Goal: Check status: Check status

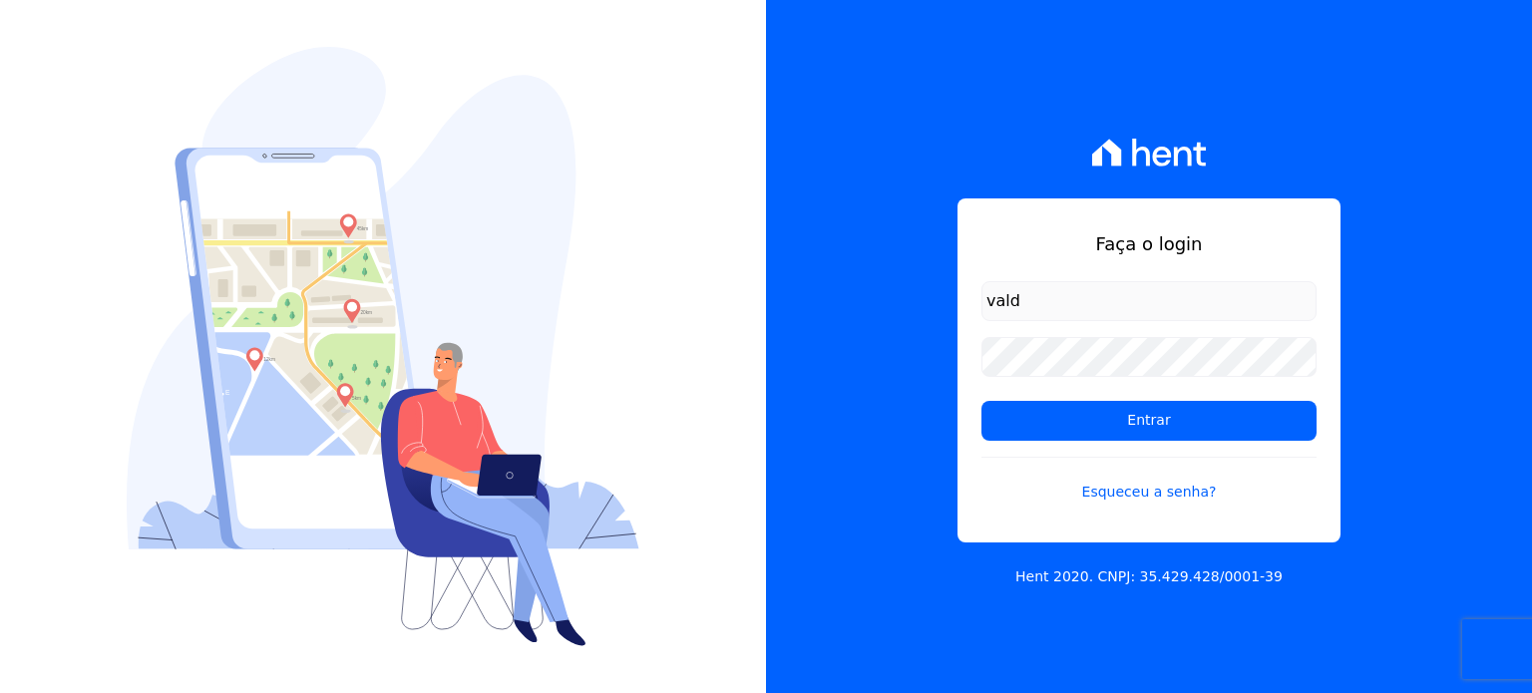
type input "valdiceia@bonelliconstrutora.com.br"
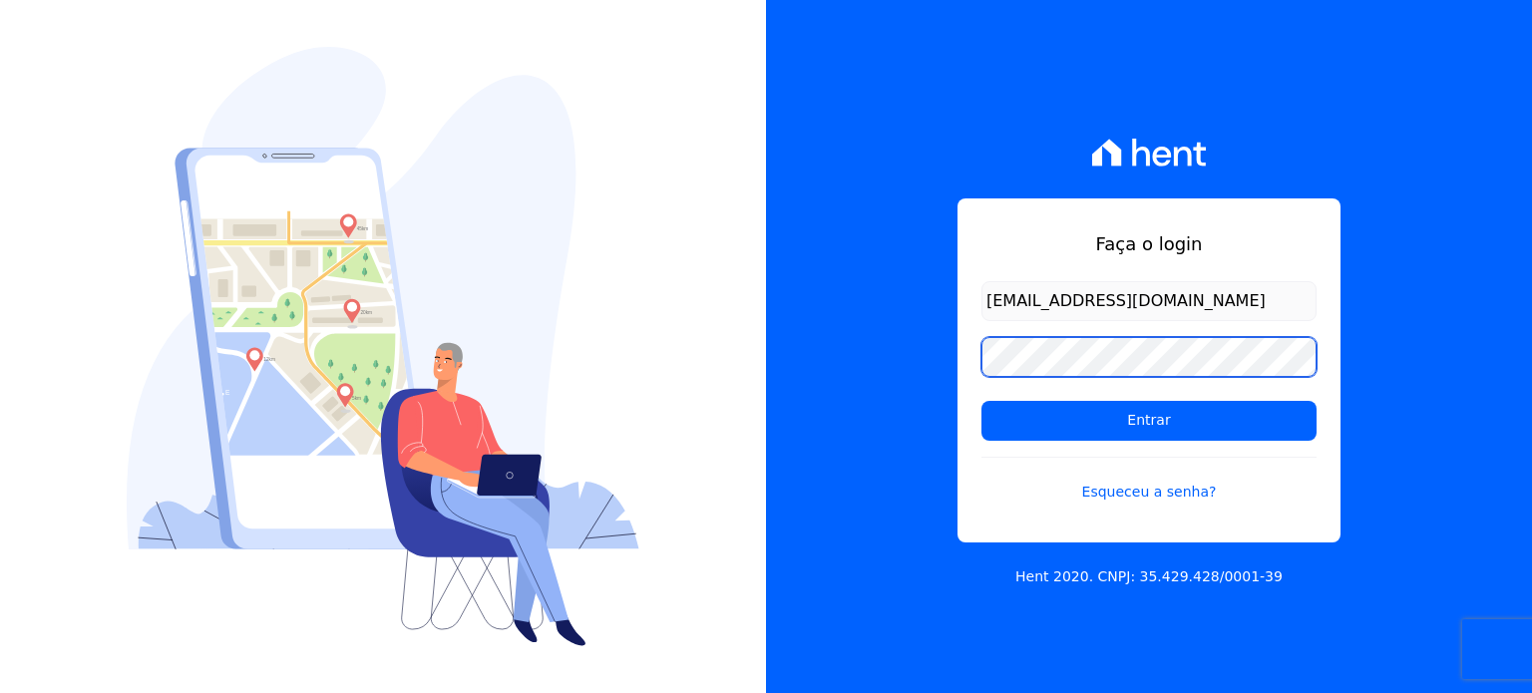
click at [981, 401] on input "Entrar" at bounding box center [1148, 421] width 335 height 40
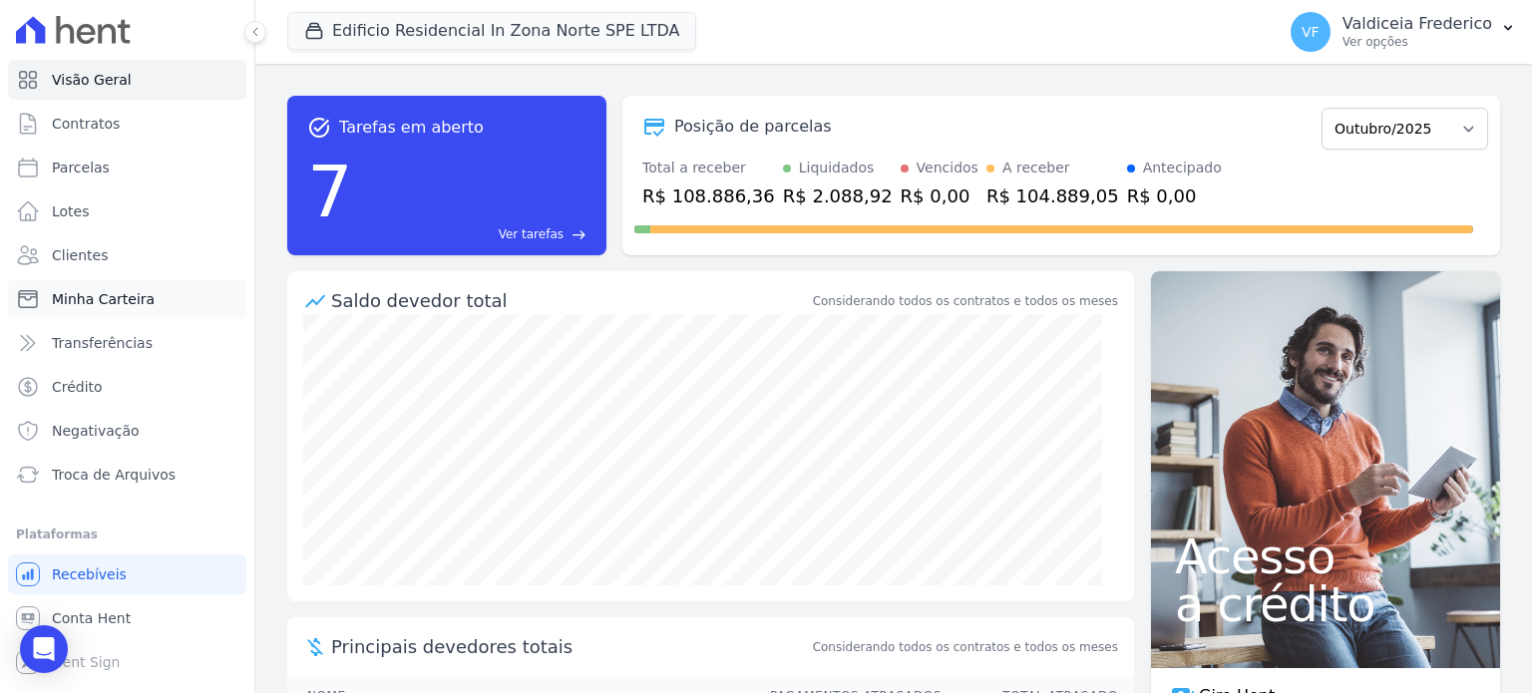
click at [127, 293] on span "Minha Carteira" at bounding box center [103, 299] width 103 height 20
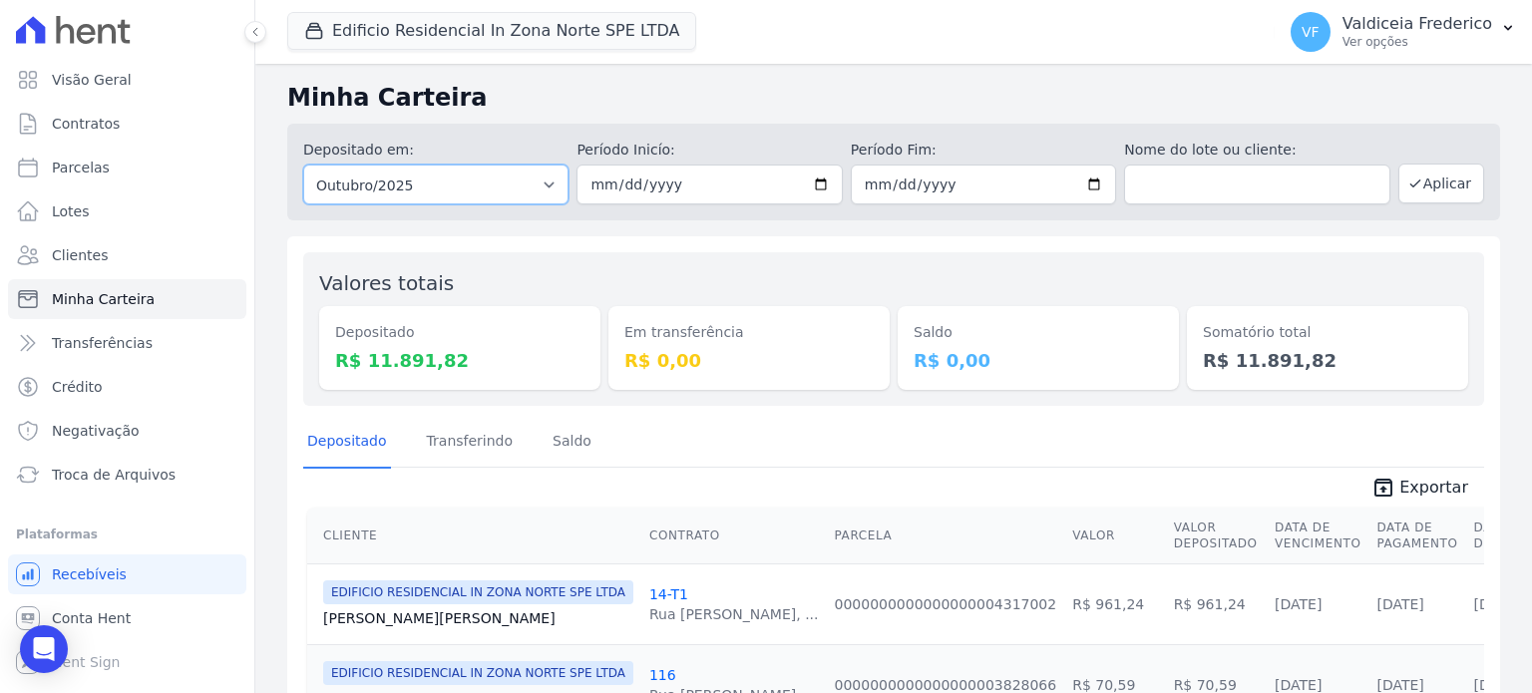
click at [533, 193] on select "Todos os meses Agosto/2023 Setembro/2023 Outubro/2023 Novembro/2023 Dezembro/20…" at bounding box center [435, 185] width 265 height 40
select select "09/2025"
click at [303, 165] on select "Todos os meses Agosto/2023 Setembro/2023 Outubro/2023 Novembro/2023 Dezembro/20…" at bounding box center [435, 185] width 265 height 40
click at [1442, 189] on button "Aplicar" at bounding box center [1441, 184] width 86 height 40
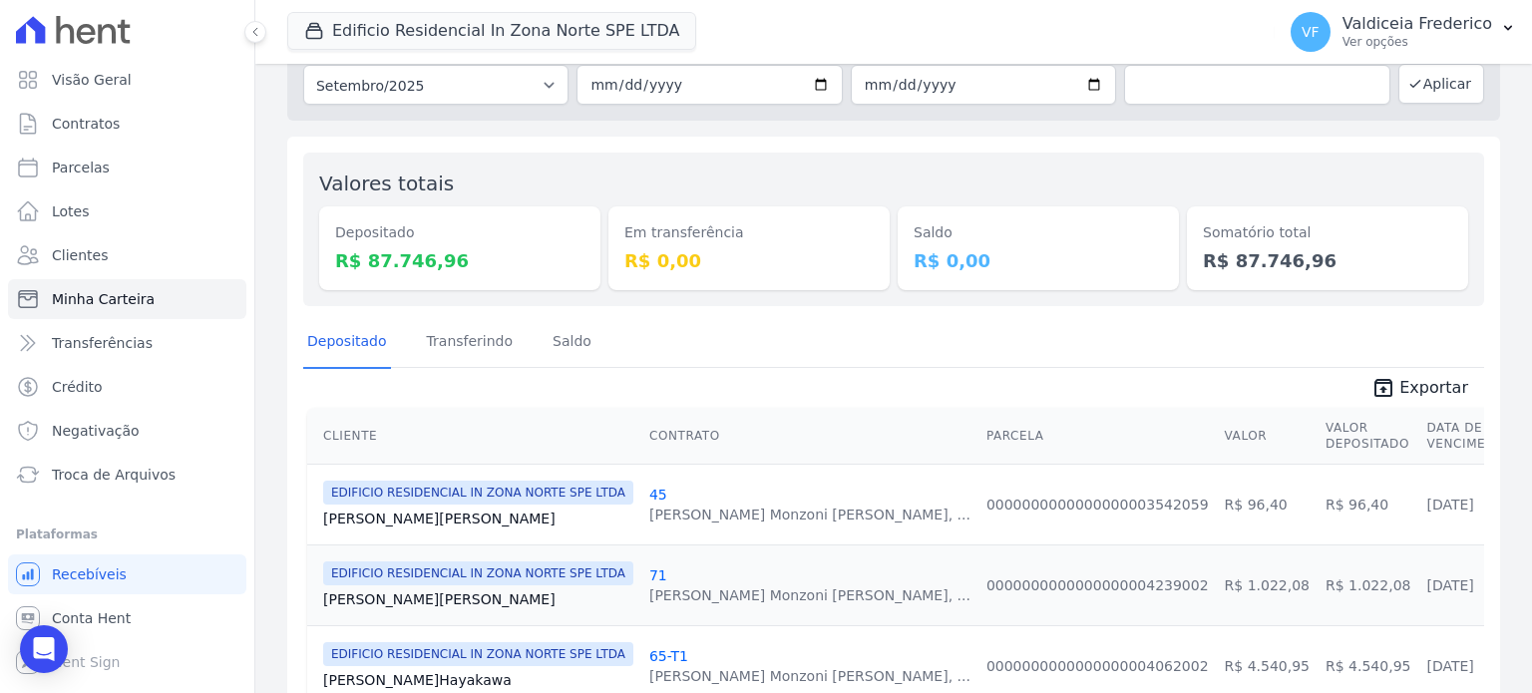
scroll to position [199, 0]
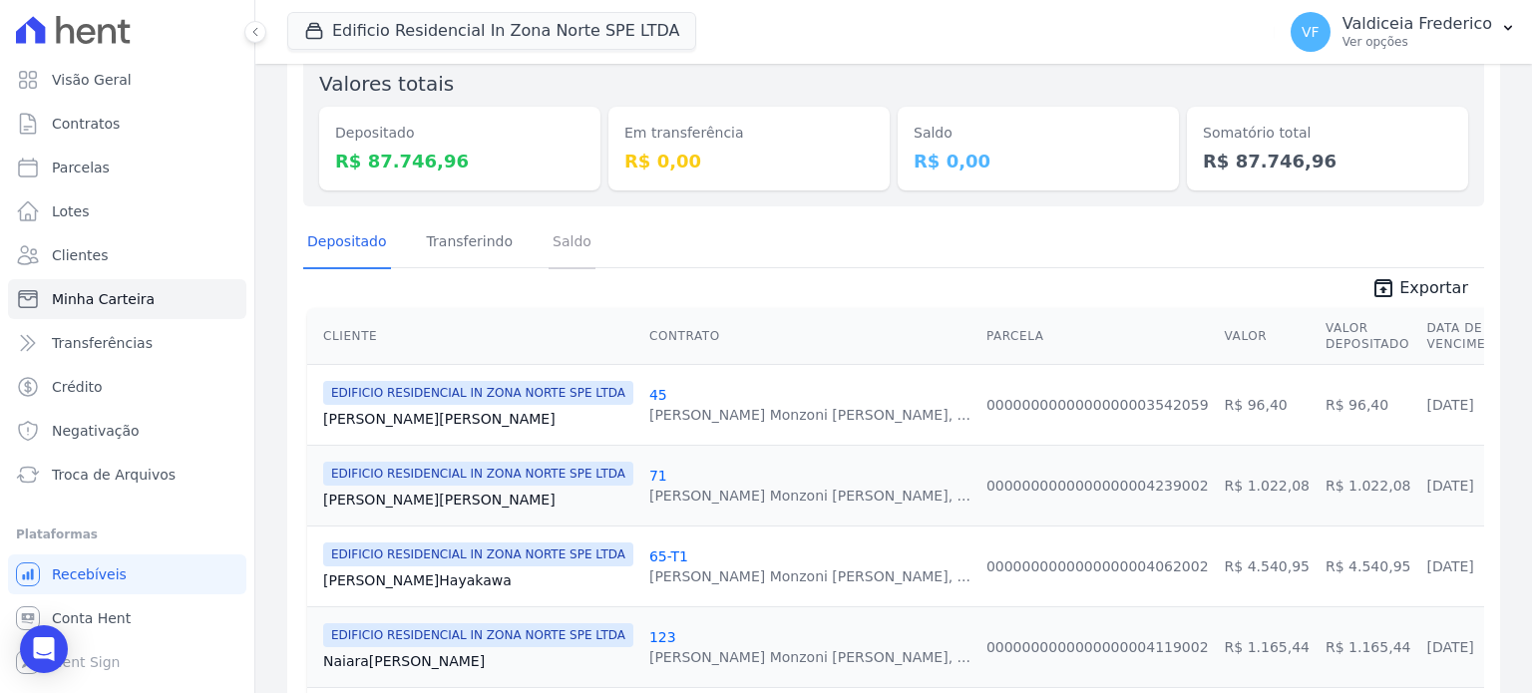
click at [562, 247] on link "Saldo" at bounding box center [571, 243] width 47 height 52
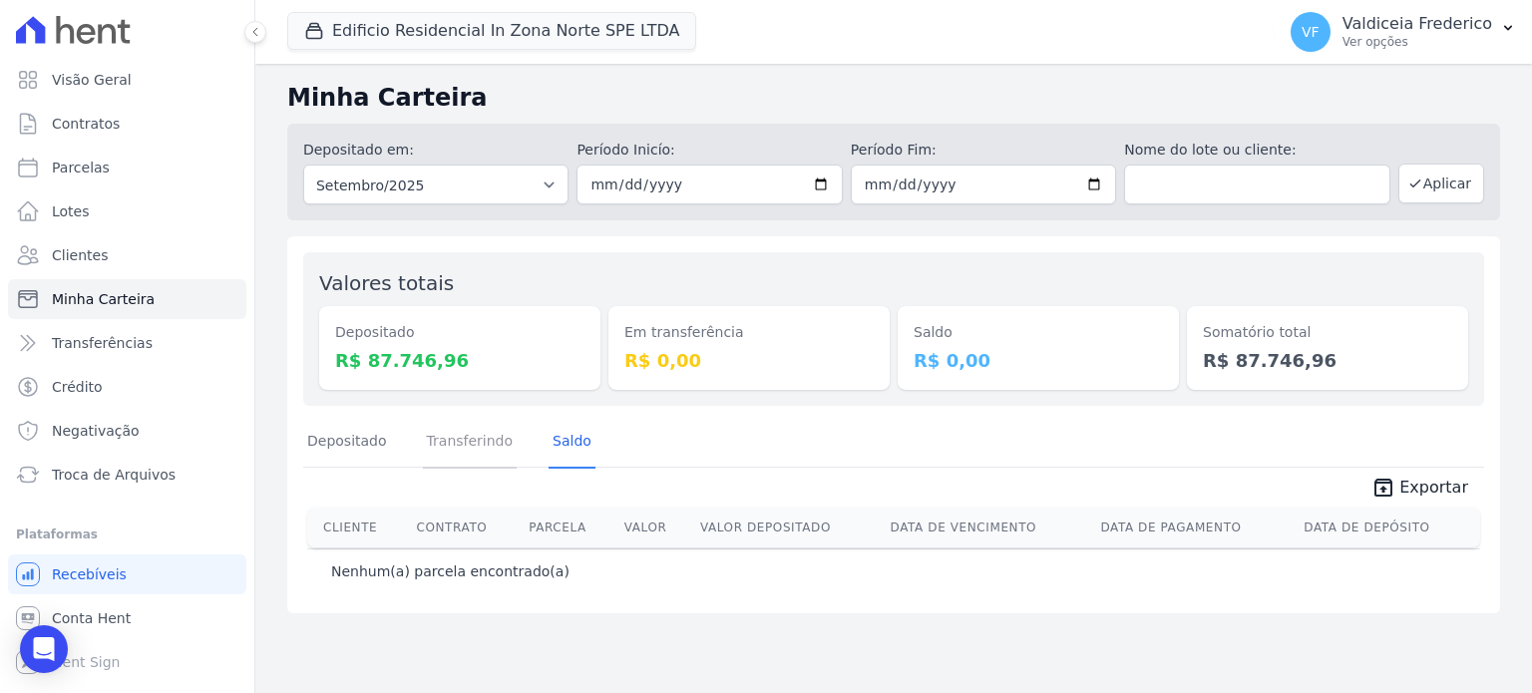
click at [479, 450] on link "Transferindo" at bounding box center [470, 443] width 95 height 52
click at [343, 454] on link "Depositado" at bounding box center [347, 443] width 88 height 52
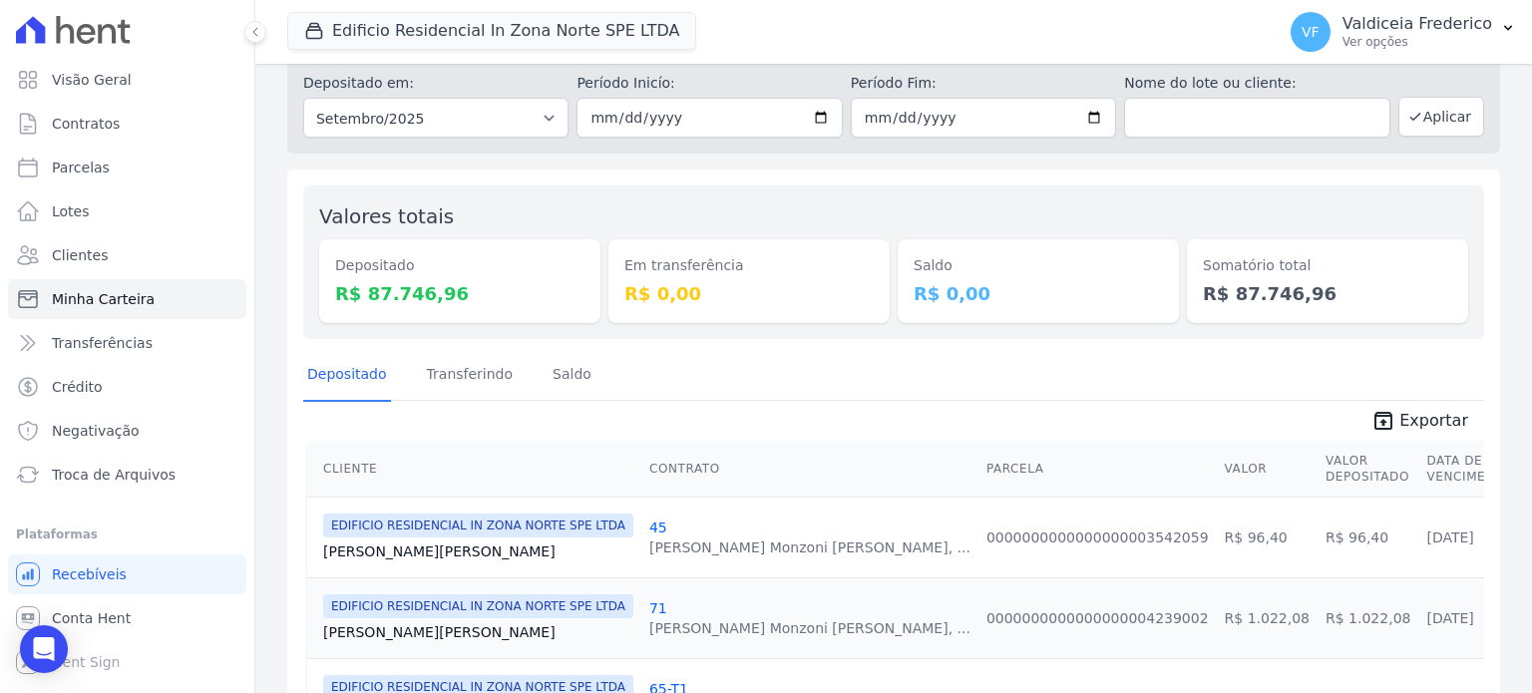
scroll to position [100, 0]
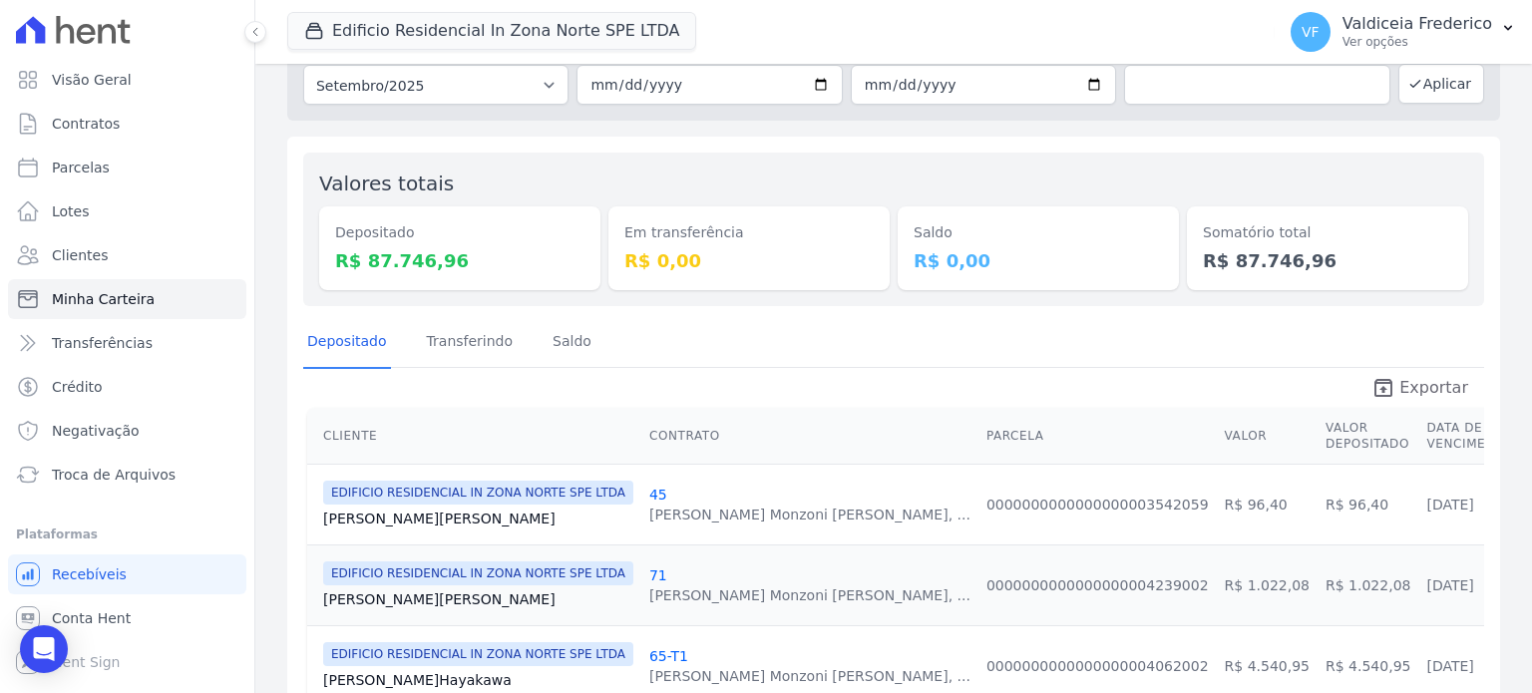
click at [1389, 394] on icon "unarchive" at bounding box center [1383, 388] width 24 height 24
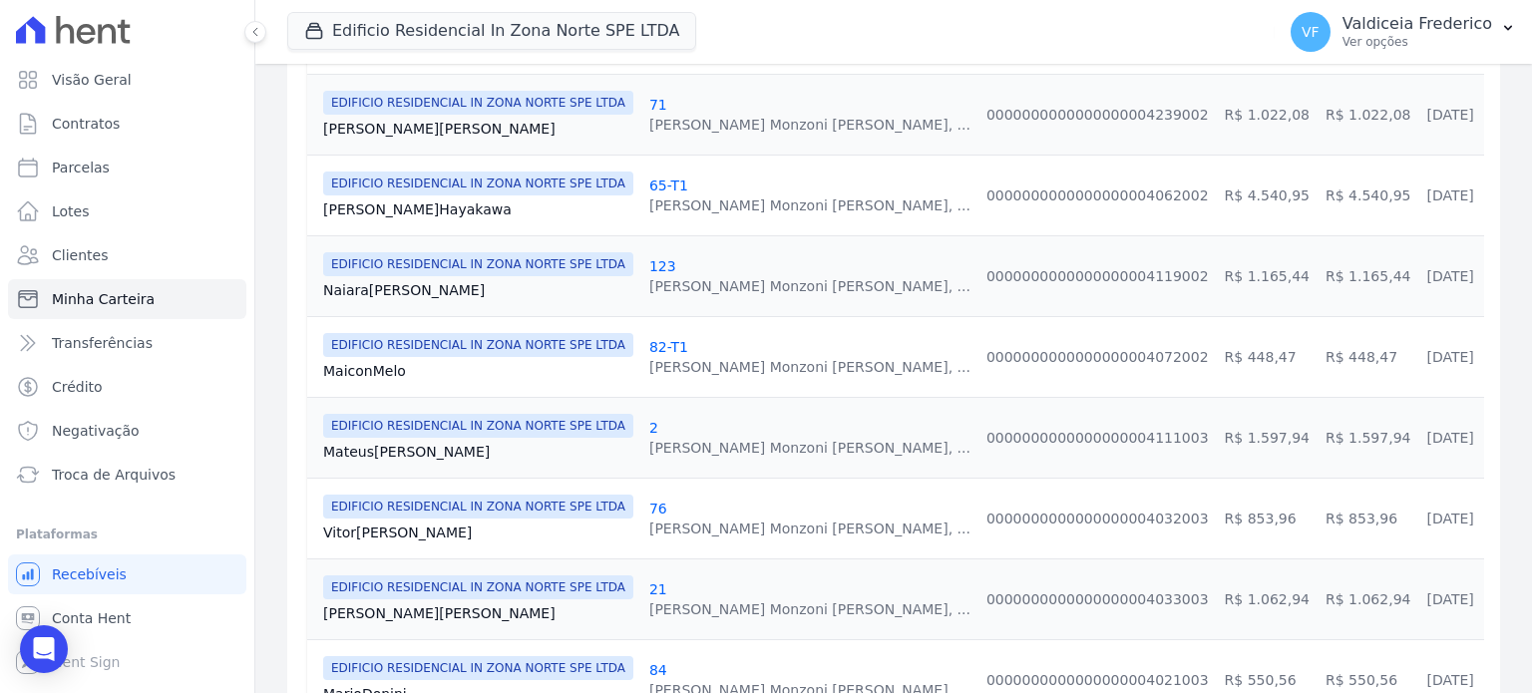
scroll to position [598, 0]
